Goal: Information Seeking & Learning: Check status

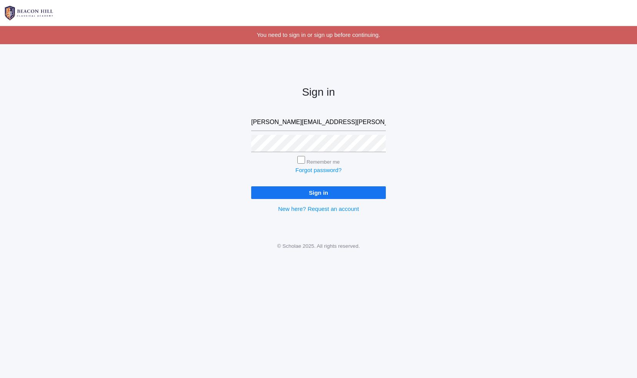
type input "[PERSON_NAME][EMAIL_ADDRESS][PERSON_NAME][DOMAIN_NAME]"
click at [251, 187] on input "Sign in" at bounding box center [318, 193] width 135 height 13
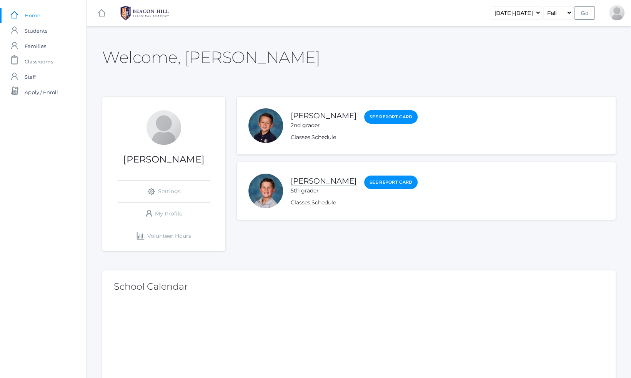
click at [318, 181] on link "Levi Herrera" at bounding box center [324, 182] width 66 height 10
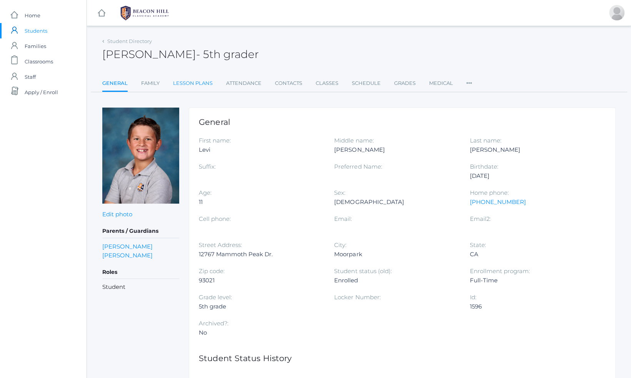
click at [206, 81] on link "Lesson Plans" at bounding box center [193, 83] width 40 height 15
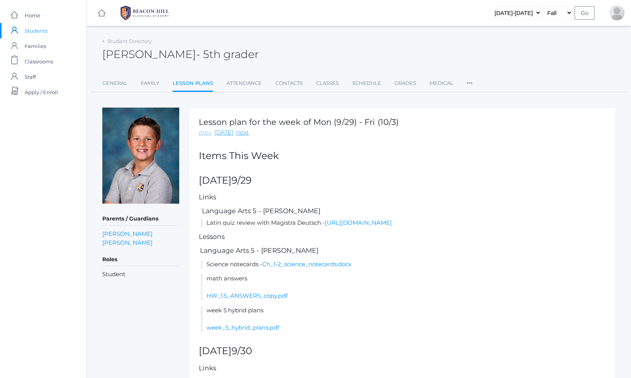
click at [205, 135] on link "prev" at bounding box center [205, 132] width 13 height 9
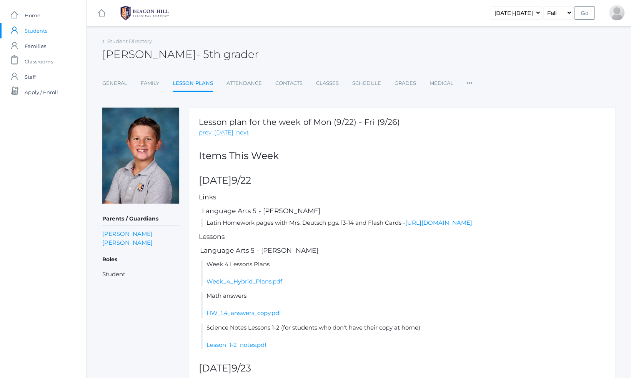
click at [205, 135] on link "prev" at bounding box center [205, 132] width 13 height 9
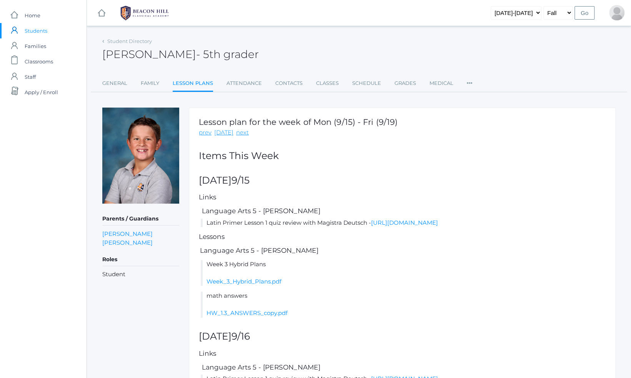
click at [205, 135] on link "prev" at bounding box center [205, 132] width 13 height 9
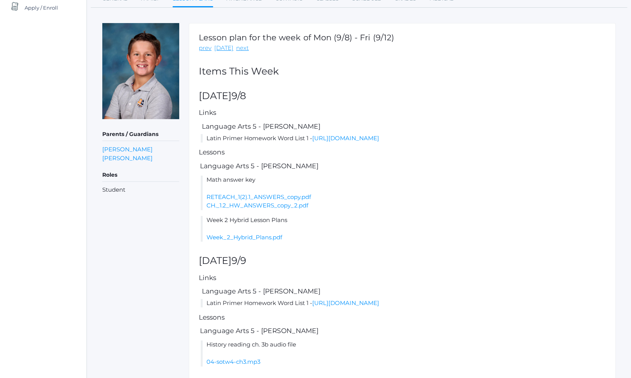
scroll to position [85, 0]
click at [261, 234] on link "Week_2_Hybrid_Plans.pdf" at bounding box center [245, 236] width 76 height 7
